Goal: Task Accomplishment & Management: Manage account settings

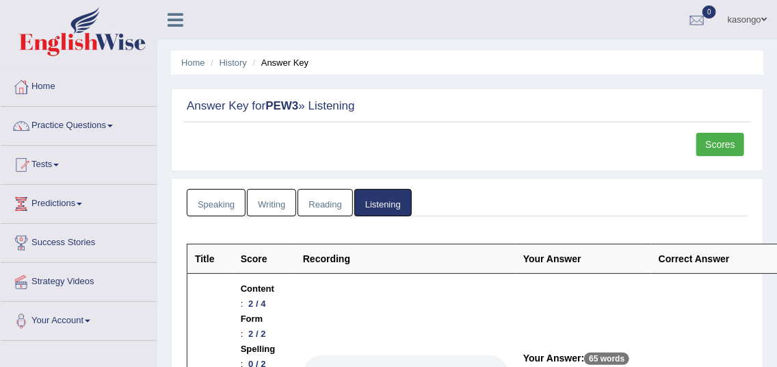
click at [49, 81] on link "Home" at bounding box center [79, 85] width 156 height 34
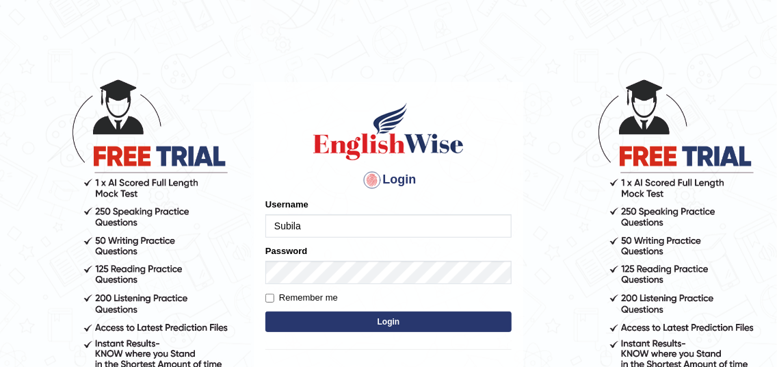
type input "Subila"
click at [393, 322] on button "Login" at bounding box center [388, 321] width 246 height 21
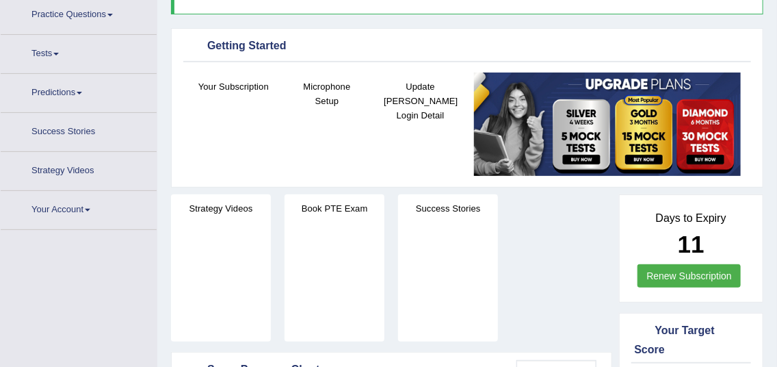
scroll to position [121, 0]
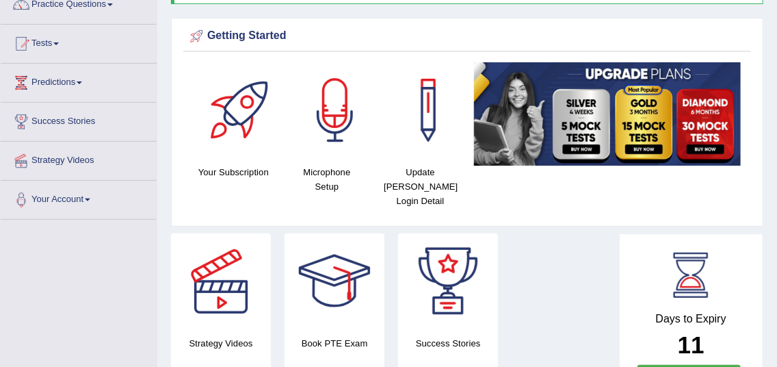
click at [550, 306] on div "Strategy Videos Book PTE Exam Success Stories" at bounding box center [391, 311] width 455 height 157
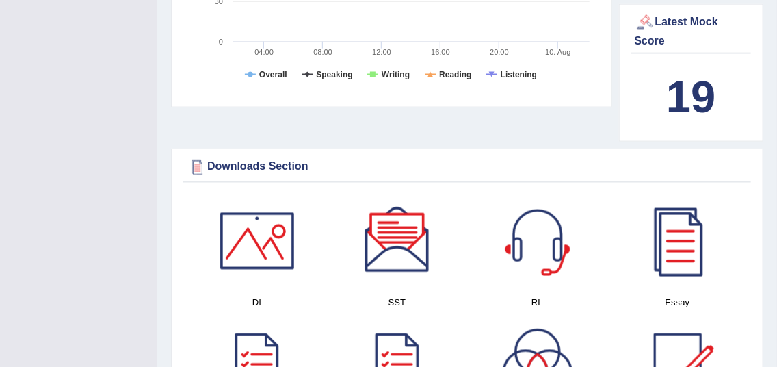
scroll to position [712, 0]
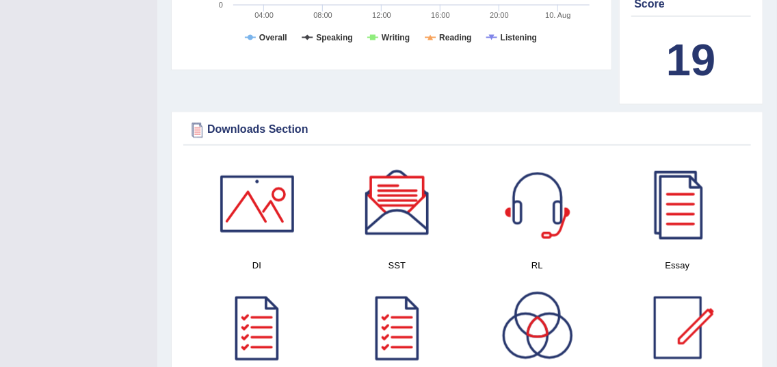
click at [398, 186] on div at bounding box center [398, 204] width 96 height 96
click at [267, 198] on div at bounding box center [257, 204] width 96 height 96
click at [543, 183] on div at bounding box center [538, 204] width 96 height 96
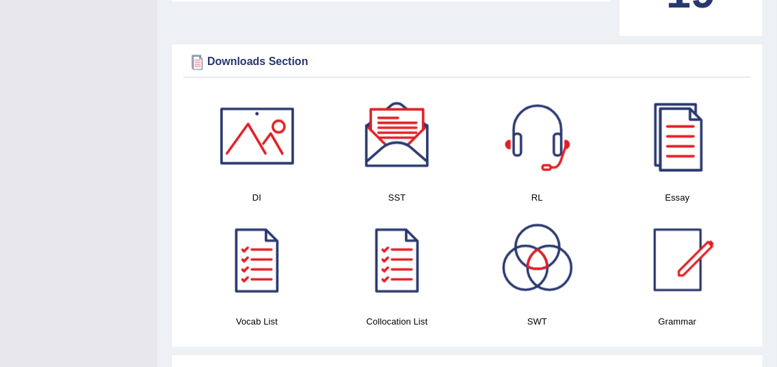
scroll to position [786, 0]
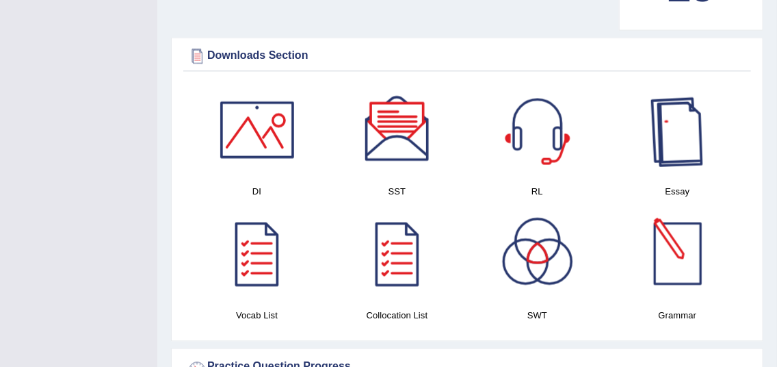
click at [681, 128] on div at bounding box center [678, 130] width 96 height 96
